Goal: Use online tool/utility: Use online tool/utility

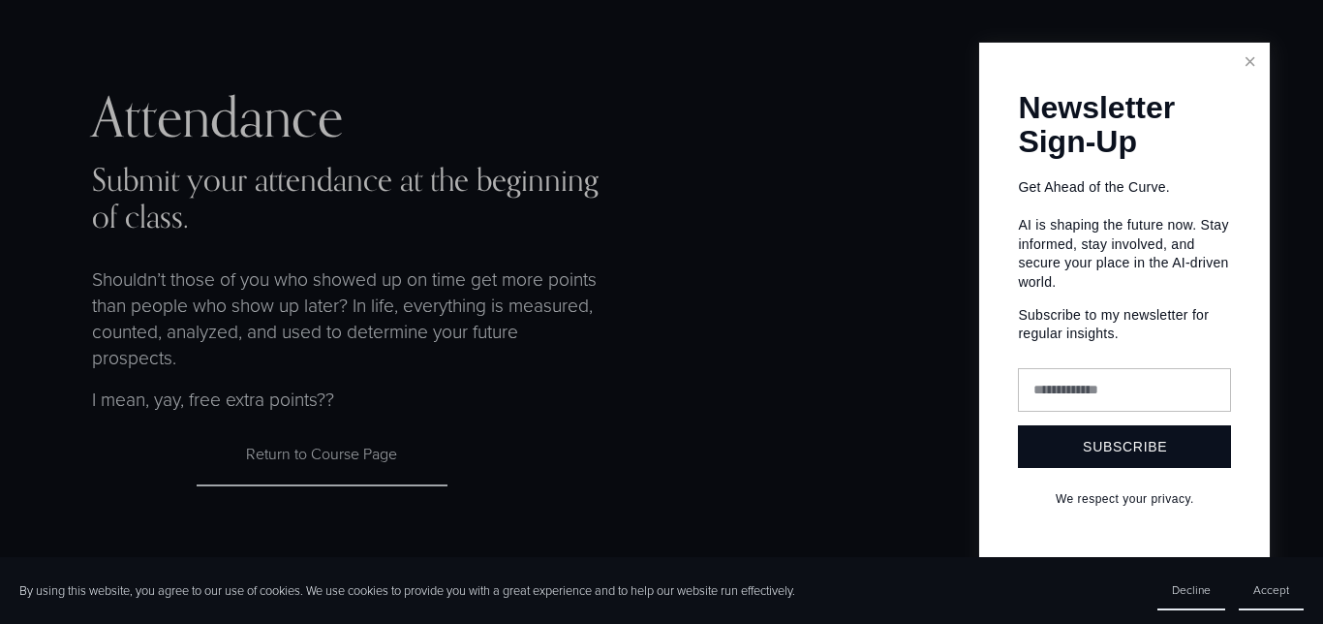
click at [1088, 393] on input "text" at bounding box center [1124, 390] width 213 height 44
type input "**********"
click at [1112, 454] on button "Subscribe" at bounding box center [1124, 446] width 213 height 43
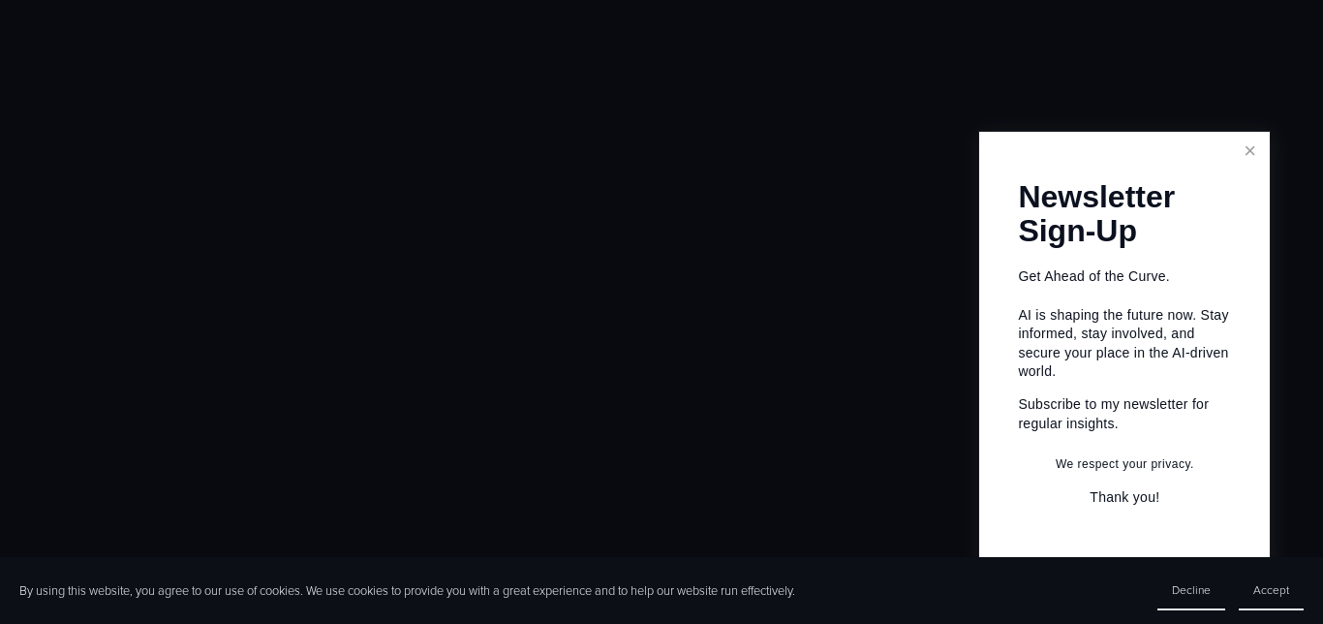
scroll to position [638, 0]
click at [771, 274] on div at bounding box center [661, 312] width 1323 height 624
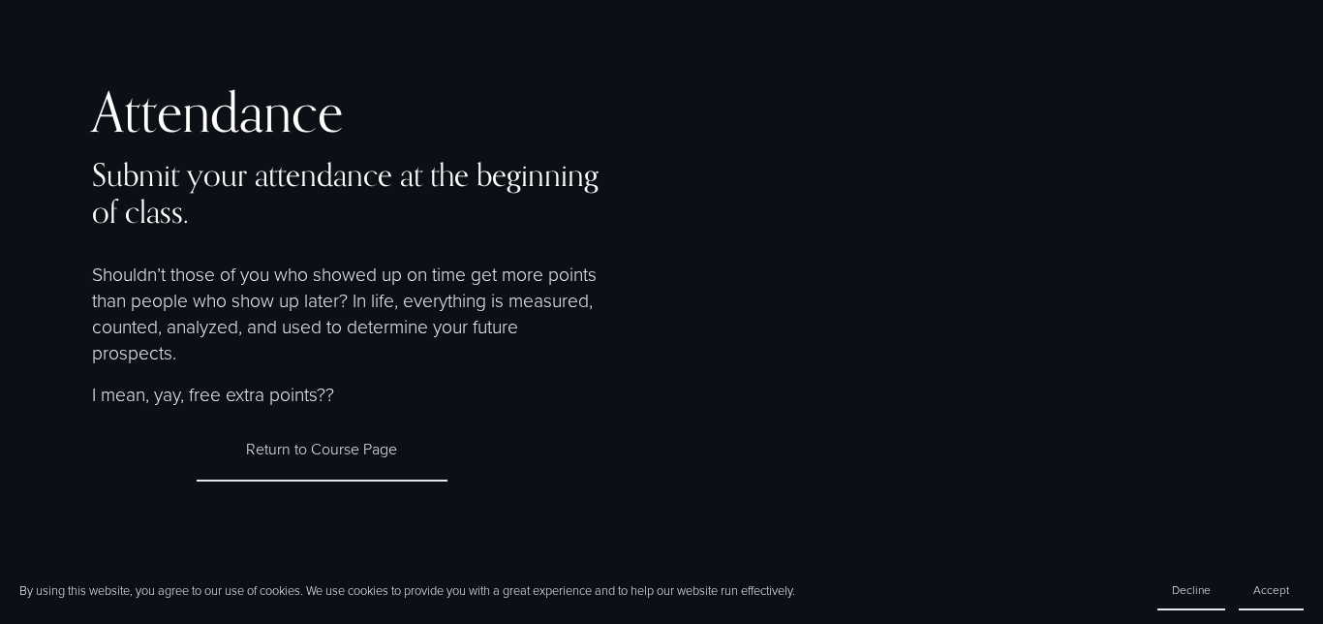
scroll to position [0, 0]
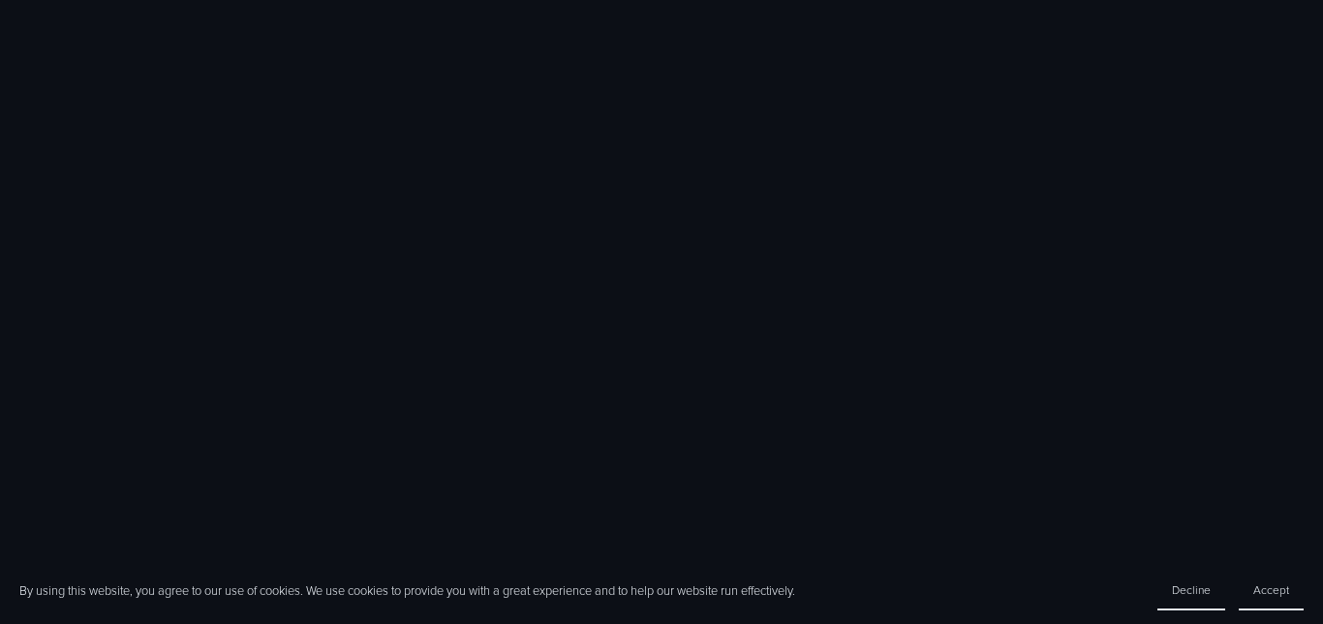
scroll to position [1598, 0]
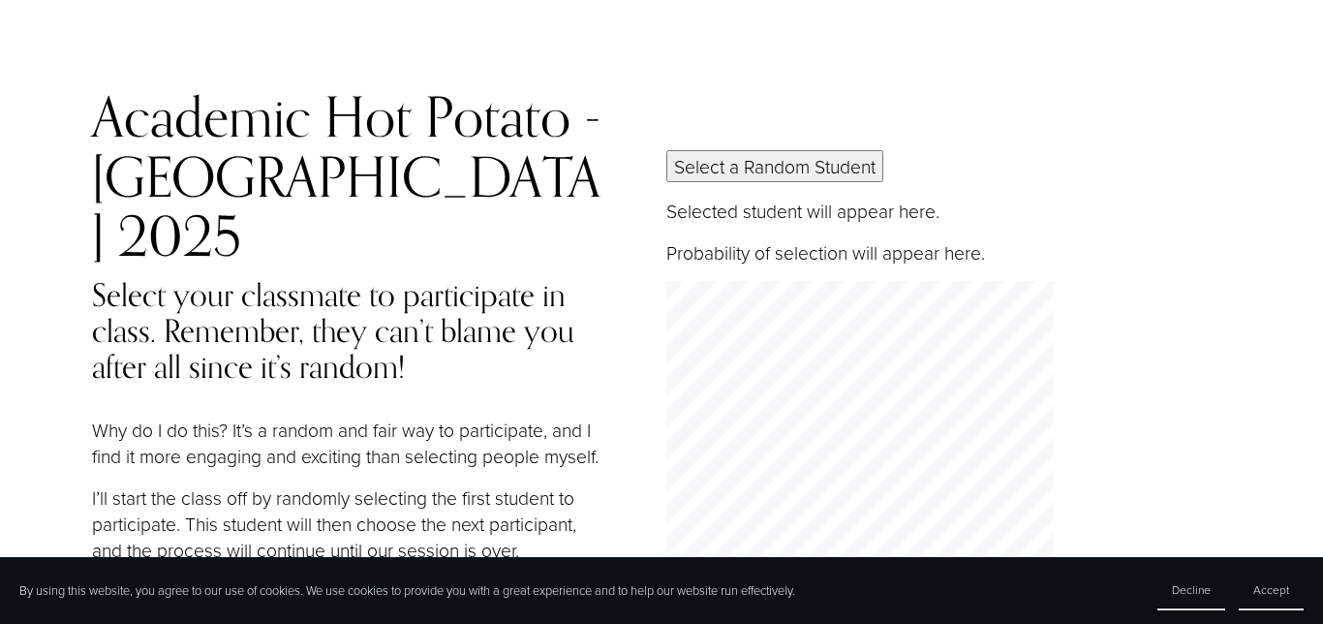
click at [829, 150] on button "Select a Random Student" at bounding box center [774, 166] width 217 height 32
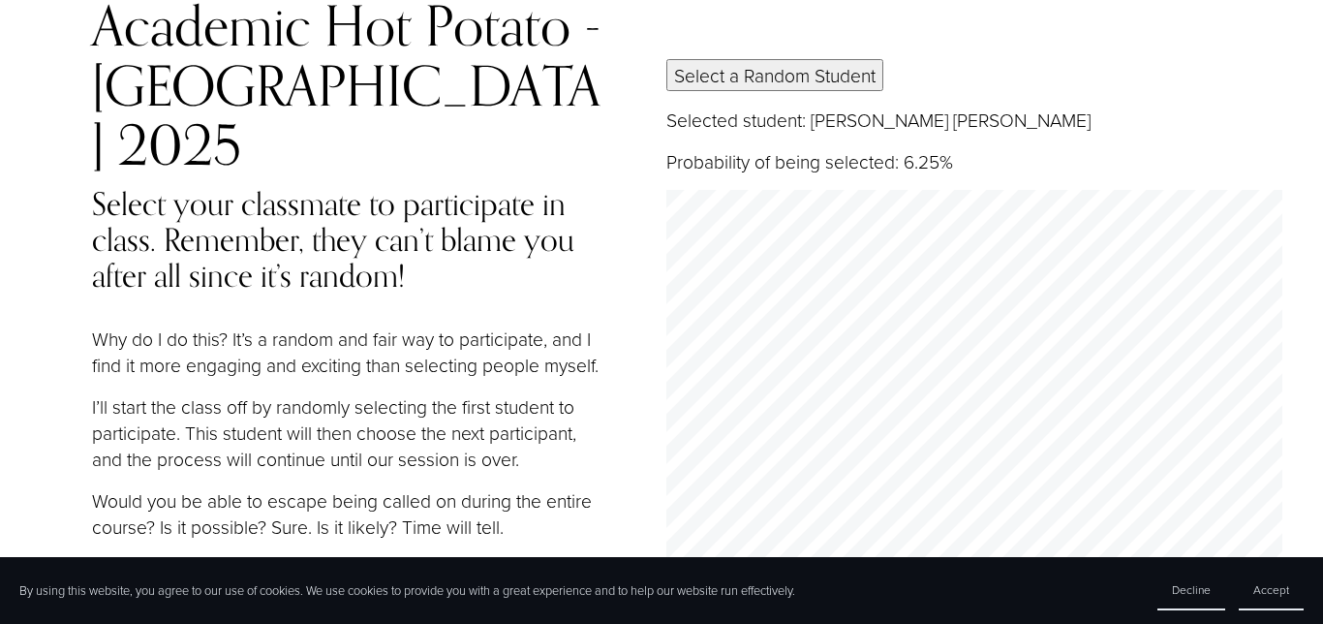
scroll to position [92, 0]
click at [1256, 65] on div "Select a Random Student Selected student: Luis Gerardo Chapa Treviño Probabilit…" at bounding box center [974, 431] width 617 height 747
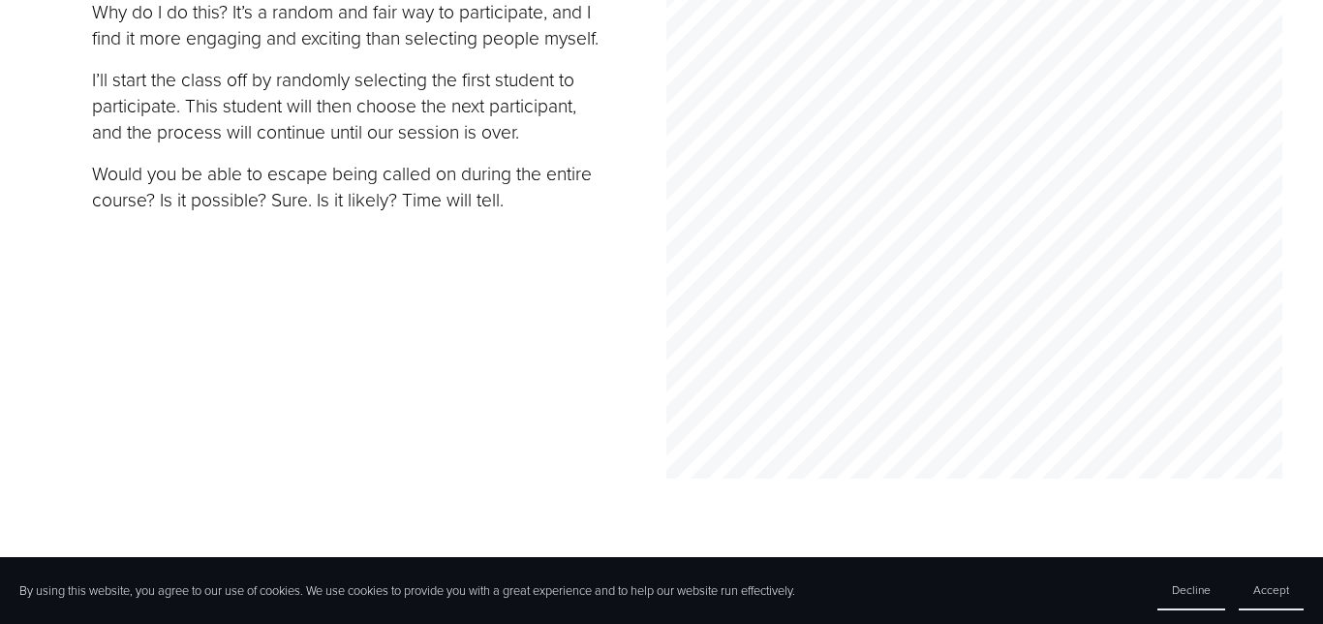
scroll to position [217, 0]
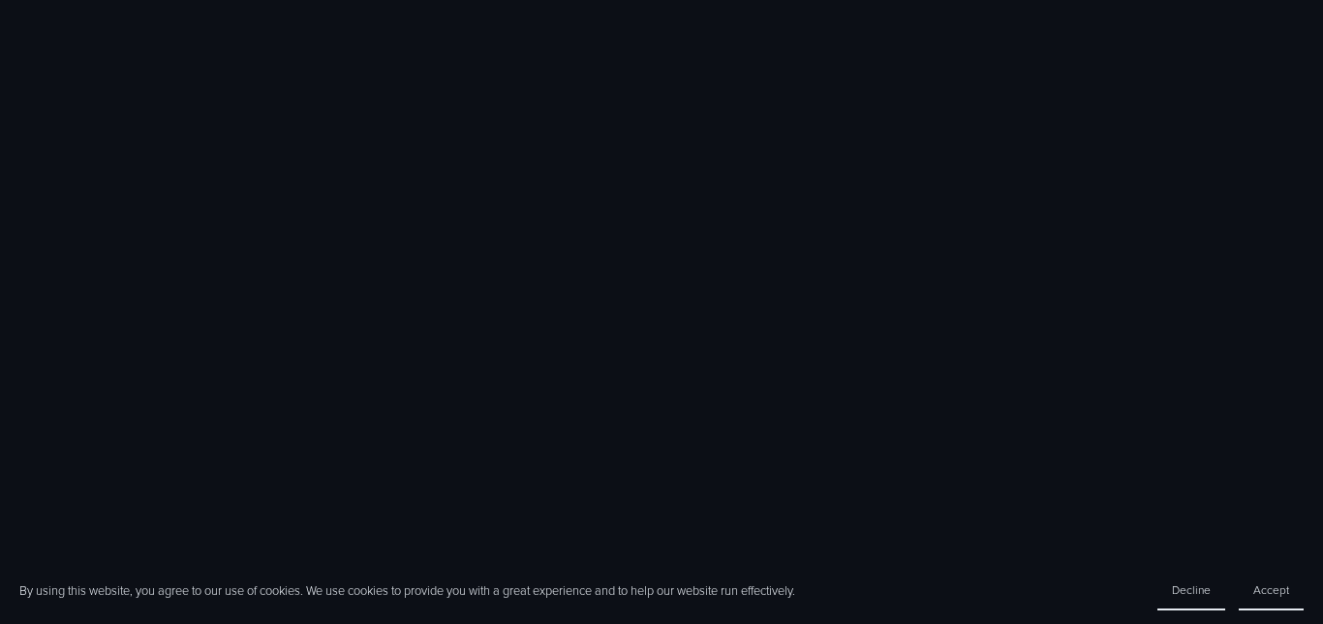
scroll to position [1581, 0]
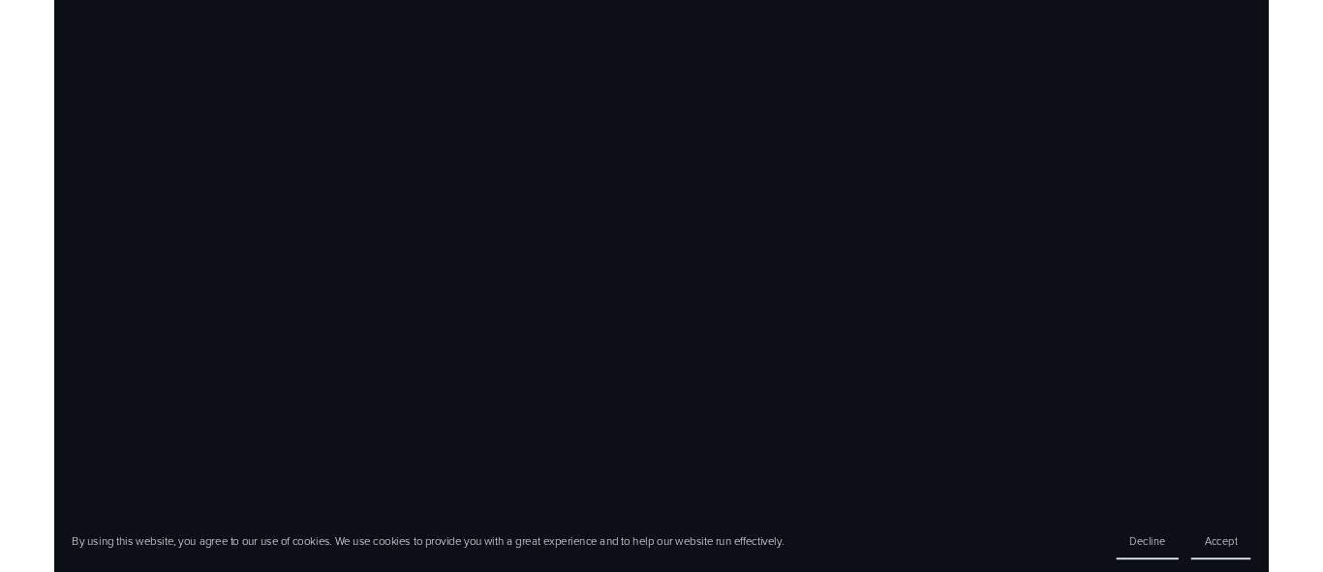
scroll to position [1592, 0]
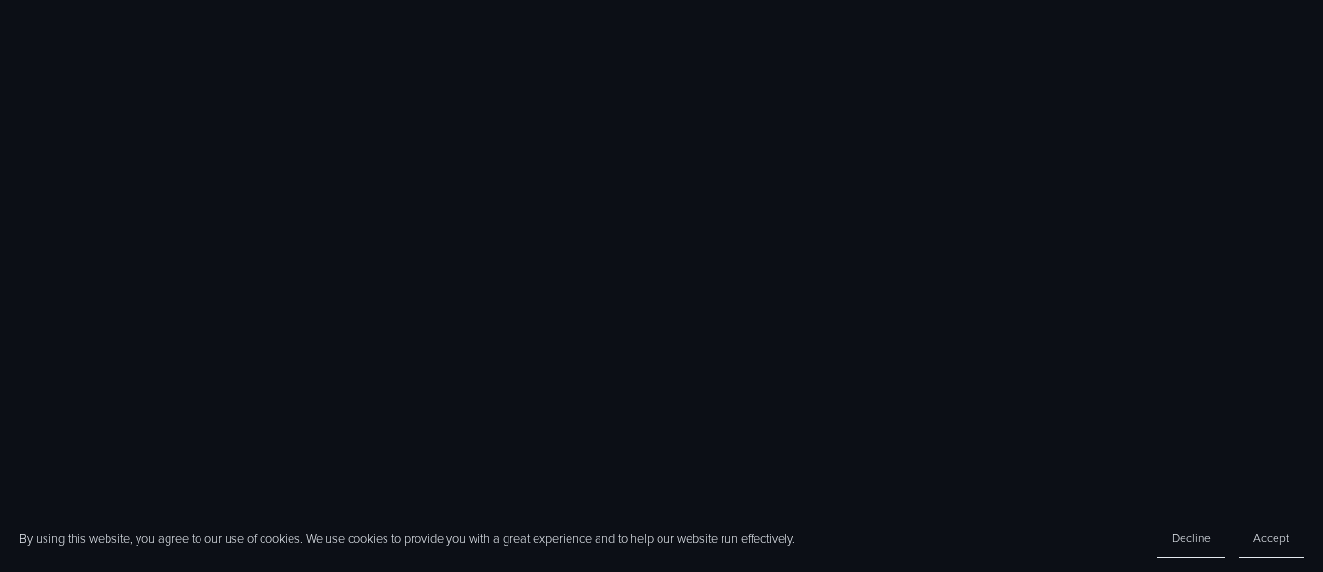
scroll to position [2192, 0]
